Goal: Use online tool/utility: Utilize a website feature to perform a specific function

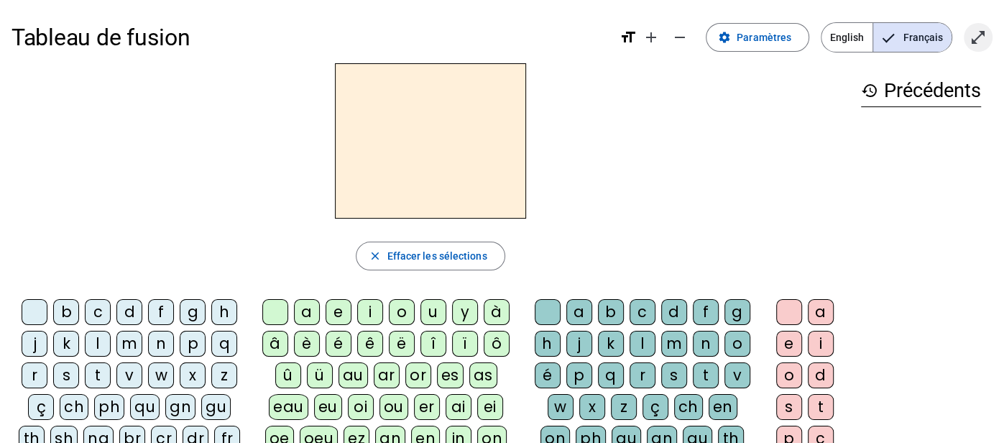
click at [981, 34] on mat-icon "open_in_full" at bounding box center [978, 37] width 17 height 17
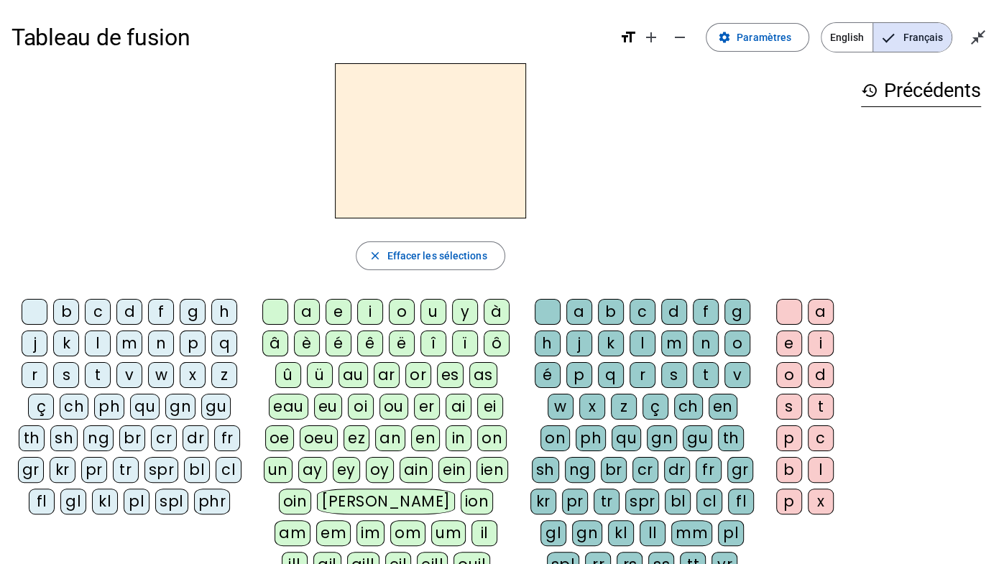
click at [101, 345] on div "l" at bounding box center [98, 344] width 26 height 26
click at [333, 316] on div "e" at bounding box center [339, 312] width 26 height 26
click at [429, 305] on div "u" at bounding box center [434, 312] width 26 height 26
click at [98, 371] on div "t" at bounding box center [98, 375] width 26 height 26
click at [126, 311] on div "d" at bounding box center [129, 312] width 26 height 26
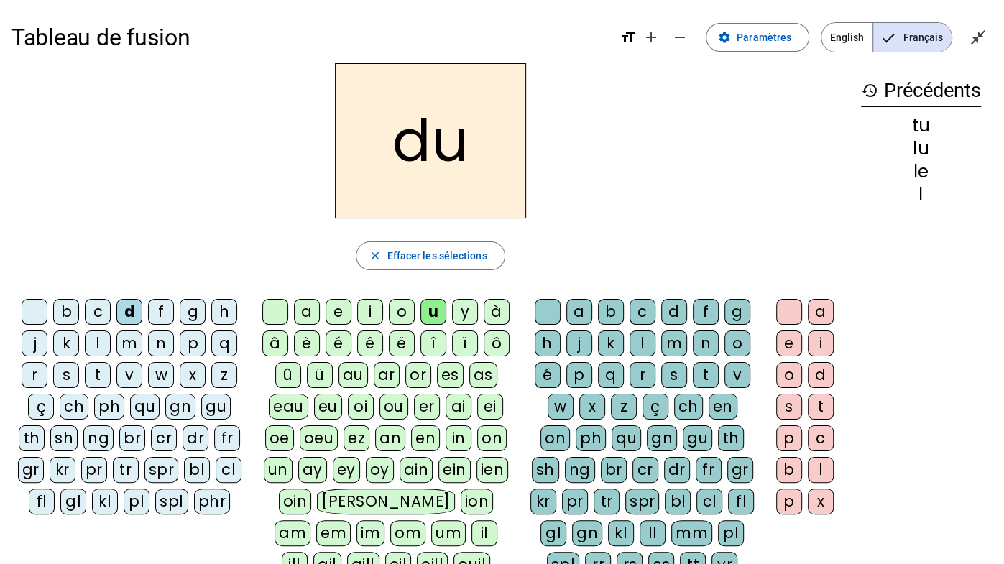
click at [334, 313] on div "e" at bounding box center [339, 312] width 26 height 26
click at [96, 377] on div "t" at bounding box center [98, 375] width 26 height 26
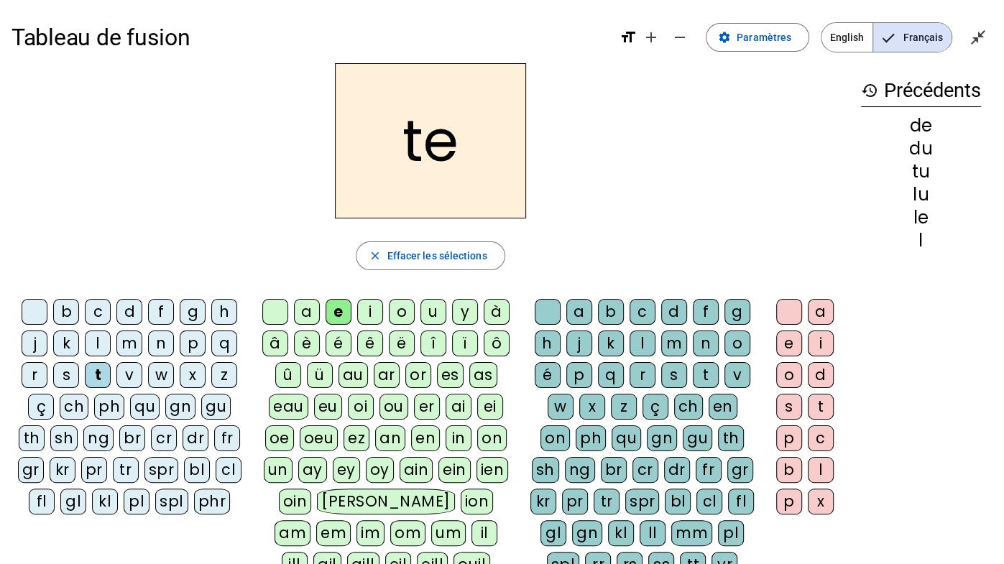
click at [300, 313] on div "a" at bounding box center [307, 312] width 26 height 26
